Goal: Check status: Check status

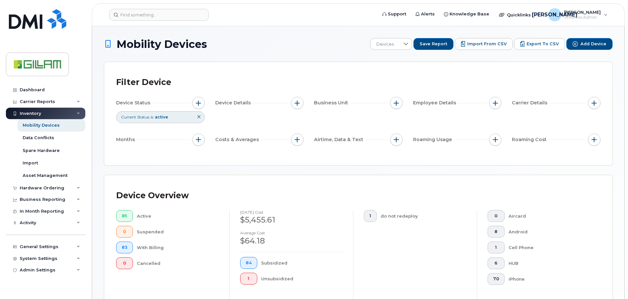
scroll to position [176, 0]
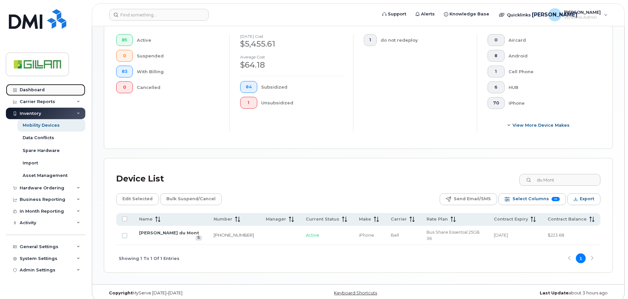
click at [33, 92] on div "Dashboard" at bounding box center [32, 89] width 25 height 5
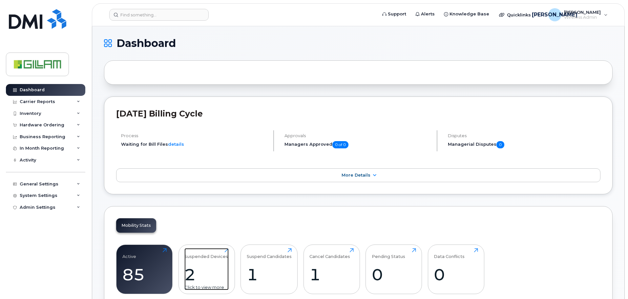
click at [209, 257] on div "Suspended Devices" at bounding box center [206, 253] width 44 height 11
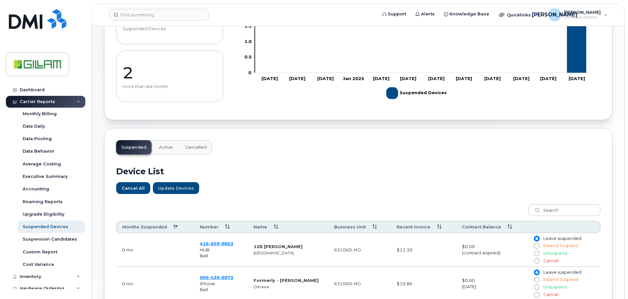
scroll to position [192, 0]
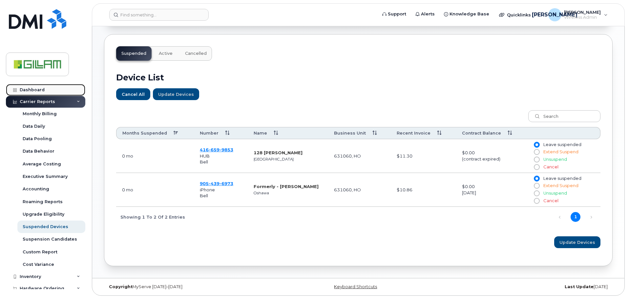
click at [26, 89] on div "Dashboard" at bounding box center [32, 89] width 25 height 5
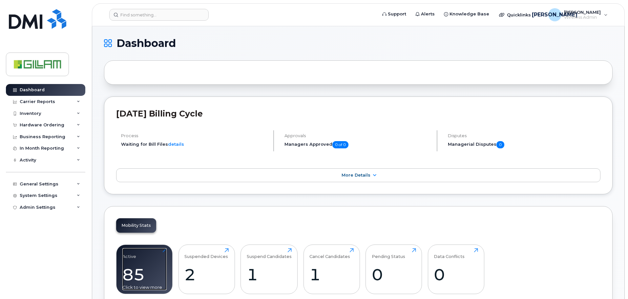
click at [130, 254] on div "Active" at bounding box center [129, 253] width 14 height 11
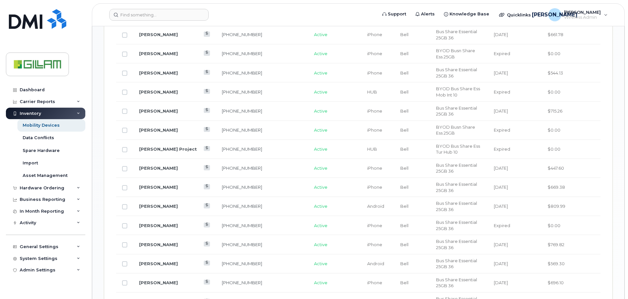
scroll to position [230, 0]
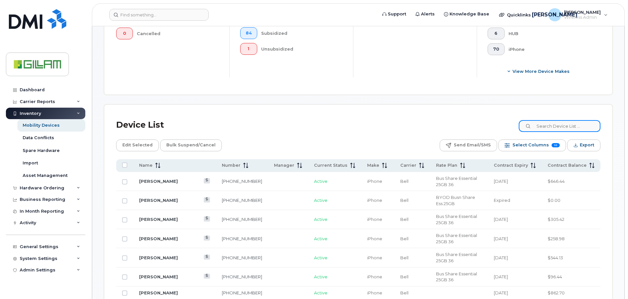
click at [554, 129] on input at bounding box center [560, 126] width 82 height 12
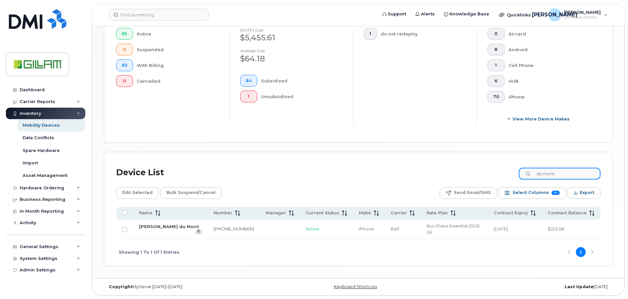
scroll to position [176, 0]
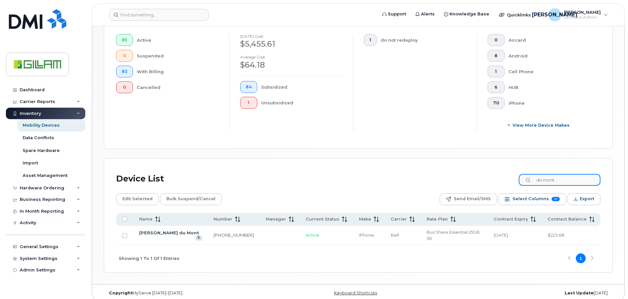
drag, startPoint x: 569, startPoint y: 182, endPoint x: 378, endPoint y: 188, distance: 191.1
click at [380, 188] on div "Device List du mont Edit Selected Bulk Suspend/Cancel Send Email/SMS Select Col…" at bounding box center [358, 221] width 484 height 102
type input "vargas"
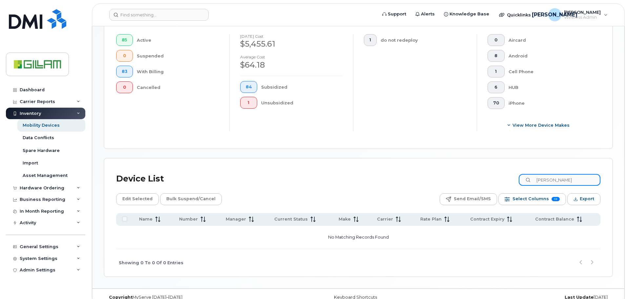
scroll to position [186, 0]
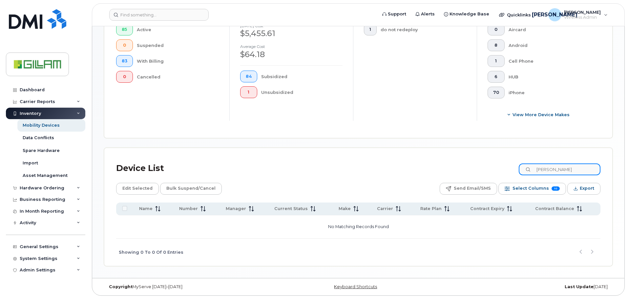
drag, startPoint x: 560, startPoint y: 170, endPoint x: 428, endPoint y: 167, distance: 132.0
click at [431, 167] on div "Device List vargas" at bounding box center [358, 168] width 484 height 17
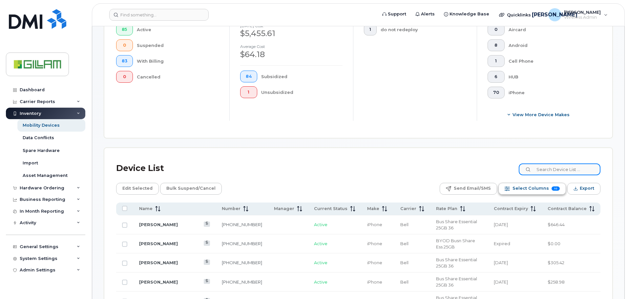
scroll to position [230, 0]
